Goal: Find specific page/section: Find specific page/section

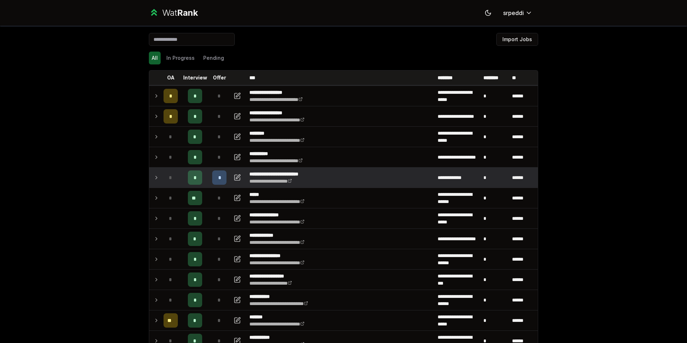
click at [156, 177] on icon at bounding box center [156, 177] width 1 height 3
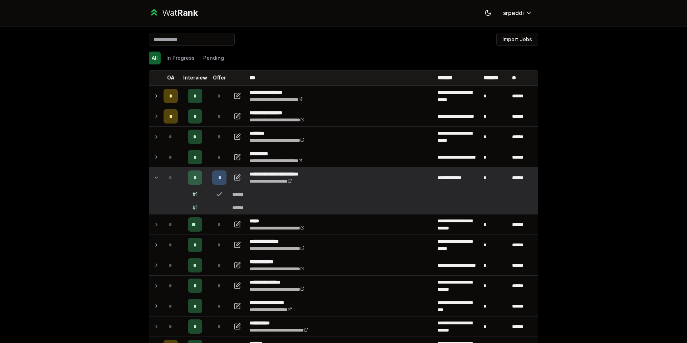
click at [154, 177] on icon at bounding box center [156, 177] width 6 height 9
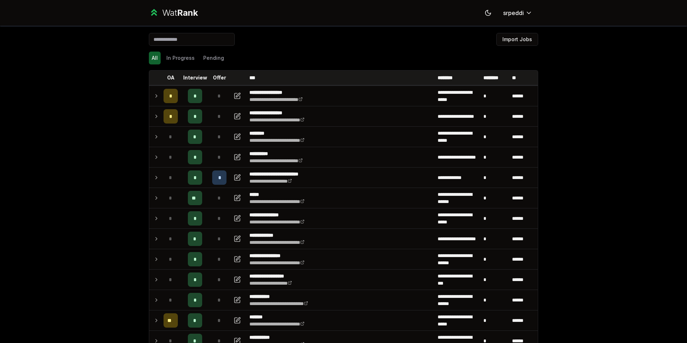
click at [153, 174] on icon at bounding box center [156, 177] width 6 height 9
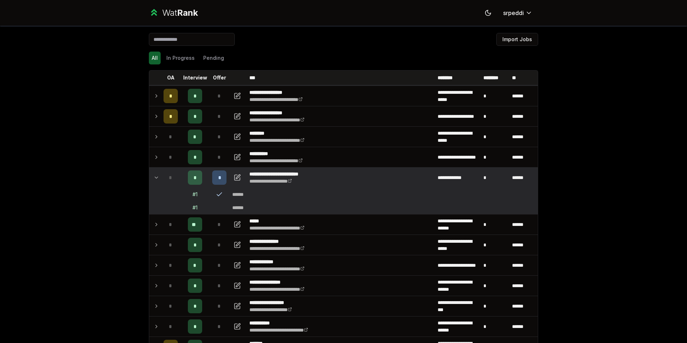
click at [153, 174] on icon at bounding box center [156, 177] width 6 height 9
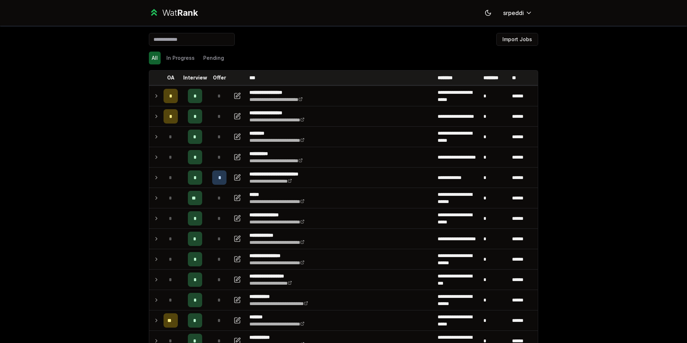
click at [153, 174] on icon at bounding box center [156, 177] width 6 height 9
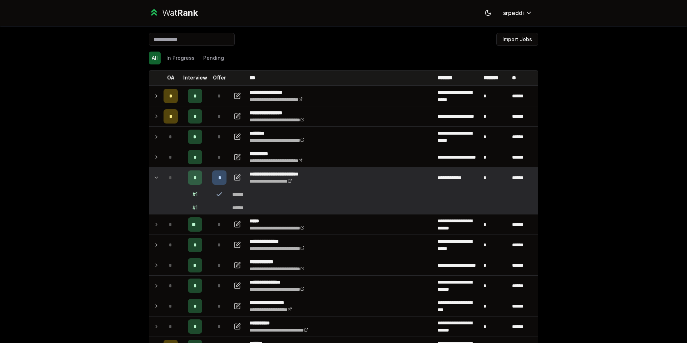
click at [153, 174] on icon at bounding box center [156, 177] width 6 height 9
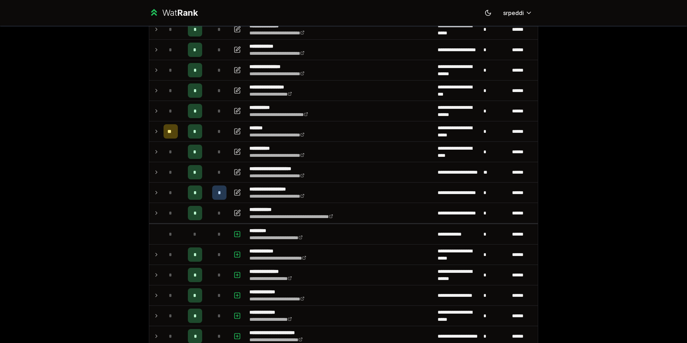
scroll to position [286, 0]
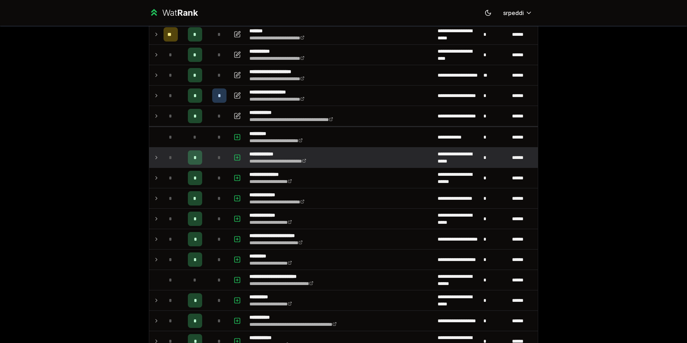
click at [155, 155] on icon at bounding box center [156, 157] width 6 height 9
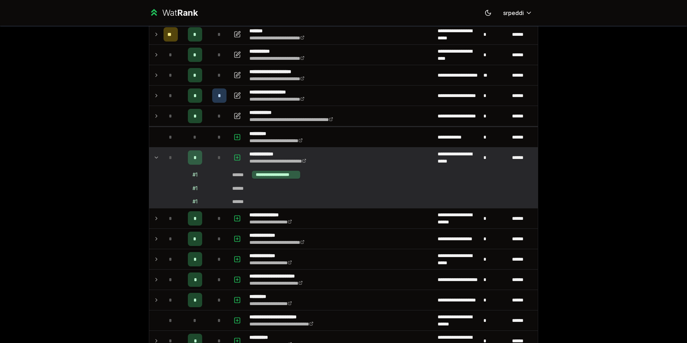
click at [155, 155] on icon at bounding box center [156, 157] width 6 height 9
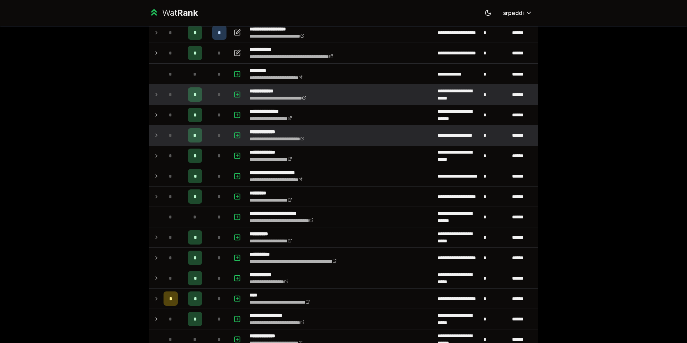
scroll to position [341, 0]
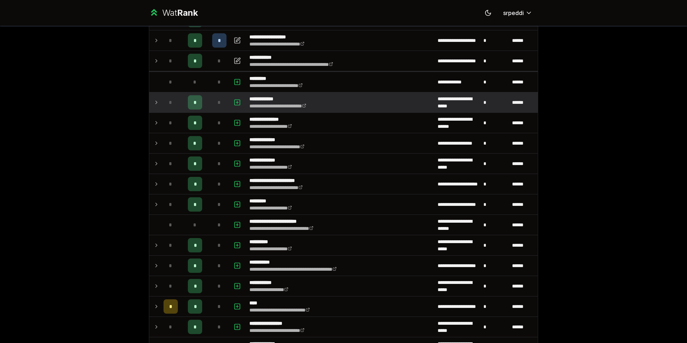
click at [155, 102] on icon at bounding box center [156, 102] width 6 height 9
